Goal: Navigation & Orientation: Understand site structure

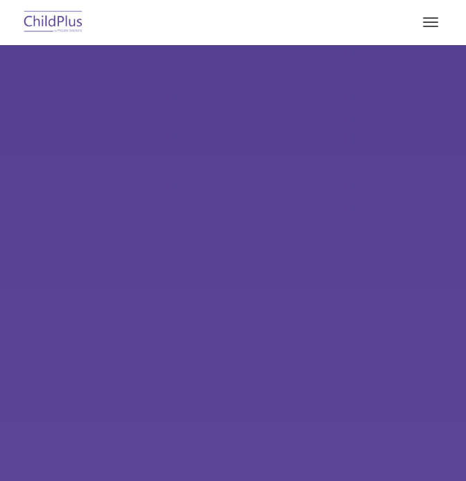
select select "MEDIUM"
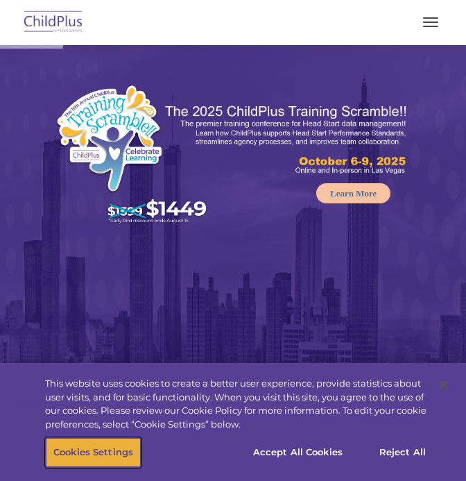
click at [87, 454] on button "Cookies Settings" at bounding box center [93, 452] width 95 height 29
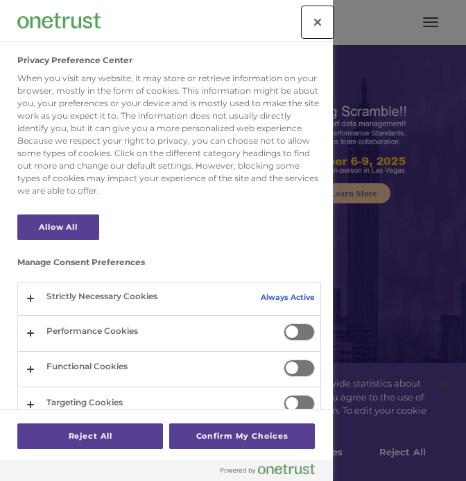
click at [321, 22] on button "Close" at bounding box center [318, 22] width 31 height 31
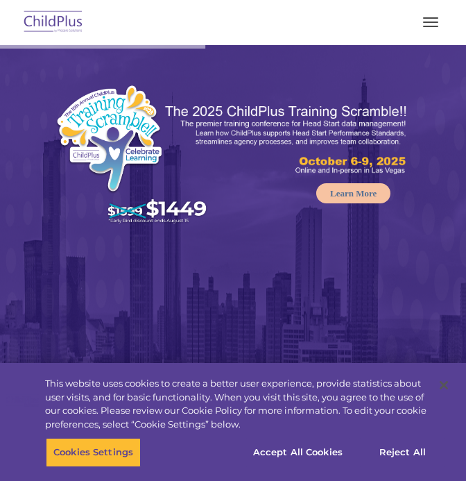
click at [440, 31] on button "button" at bounding box center [430, 22] width 29 height 22
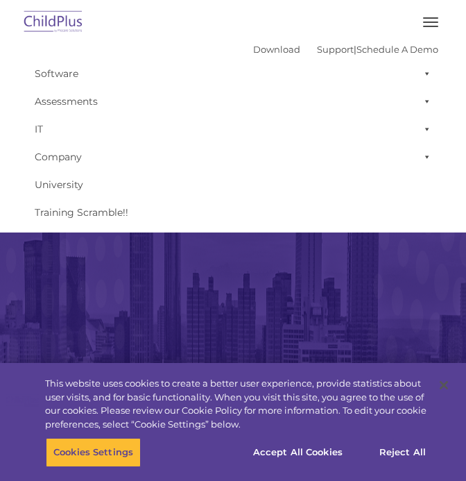
click at [74, 22] on img at bounding box center [53, 22] width 65 height 33
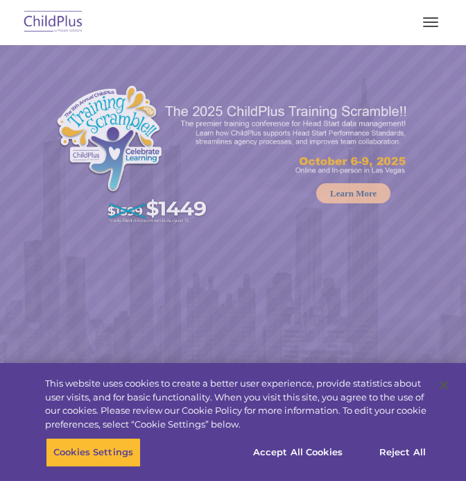
select select "MEDIUM"
